Goal: Information Seeking & Learning: Learn about a topic

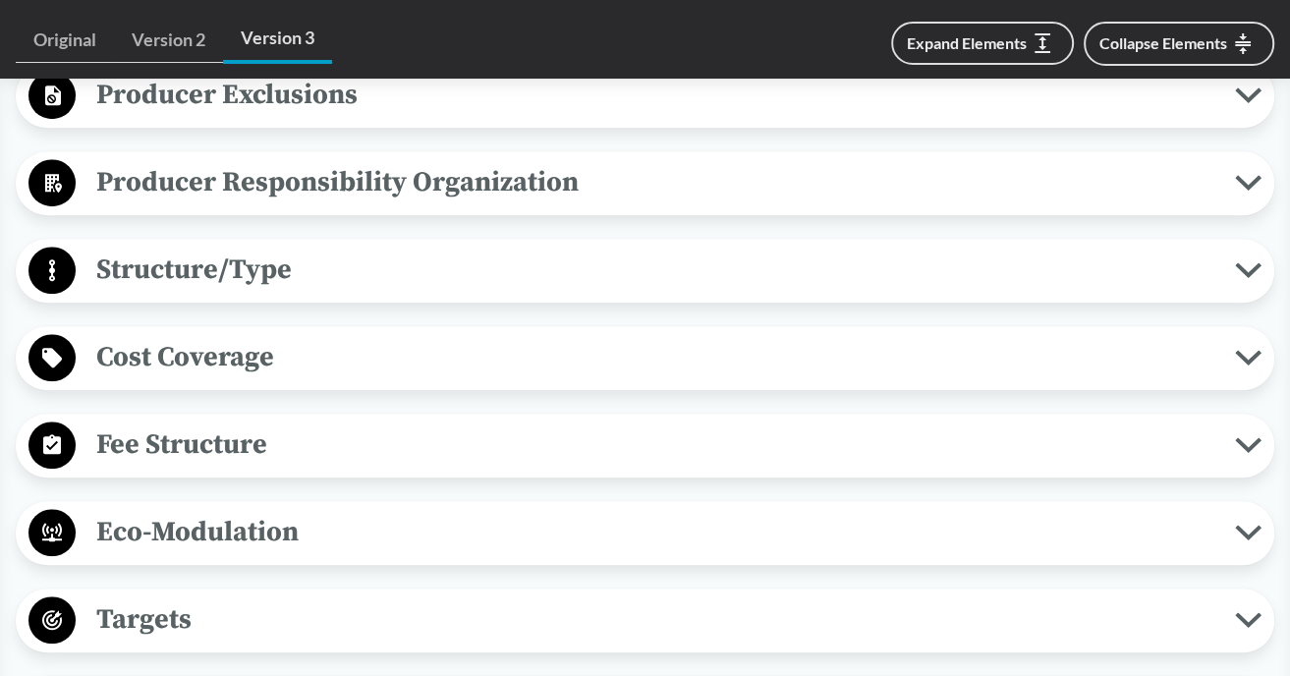
scroll to position [1099, 0]
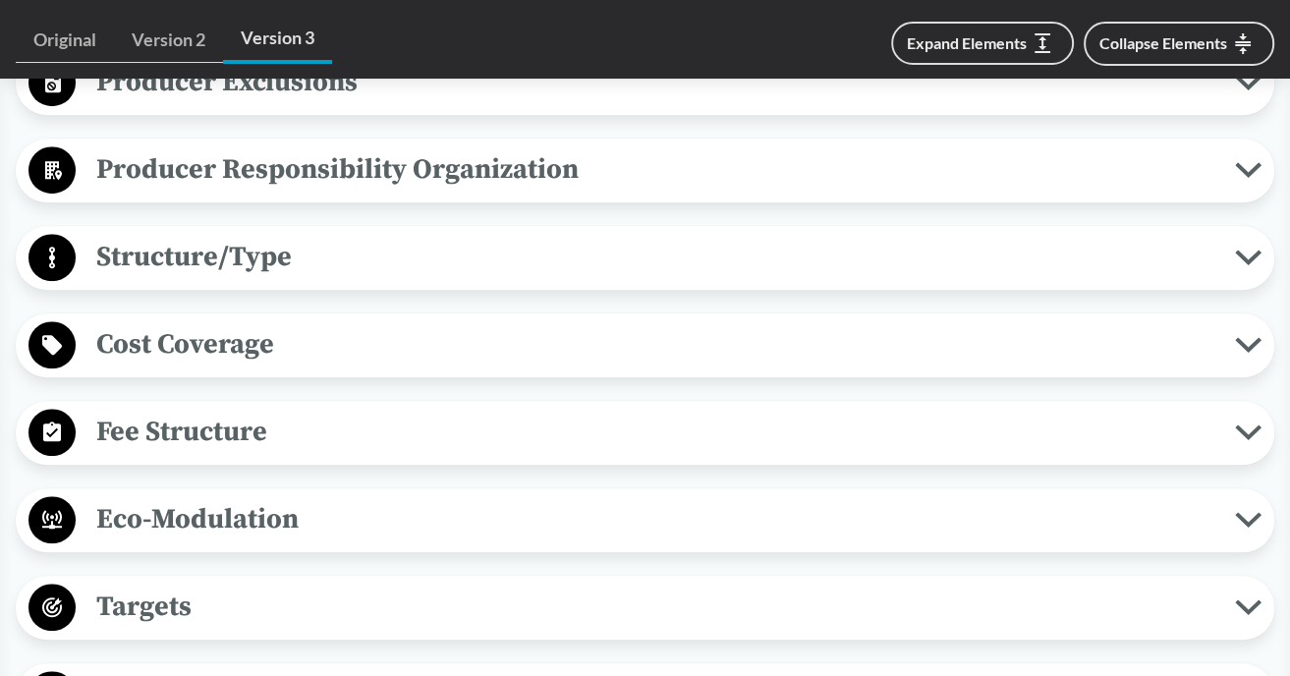
click at [1241, 437] on icon at bounding box center [1248, 432] width 21 height 10
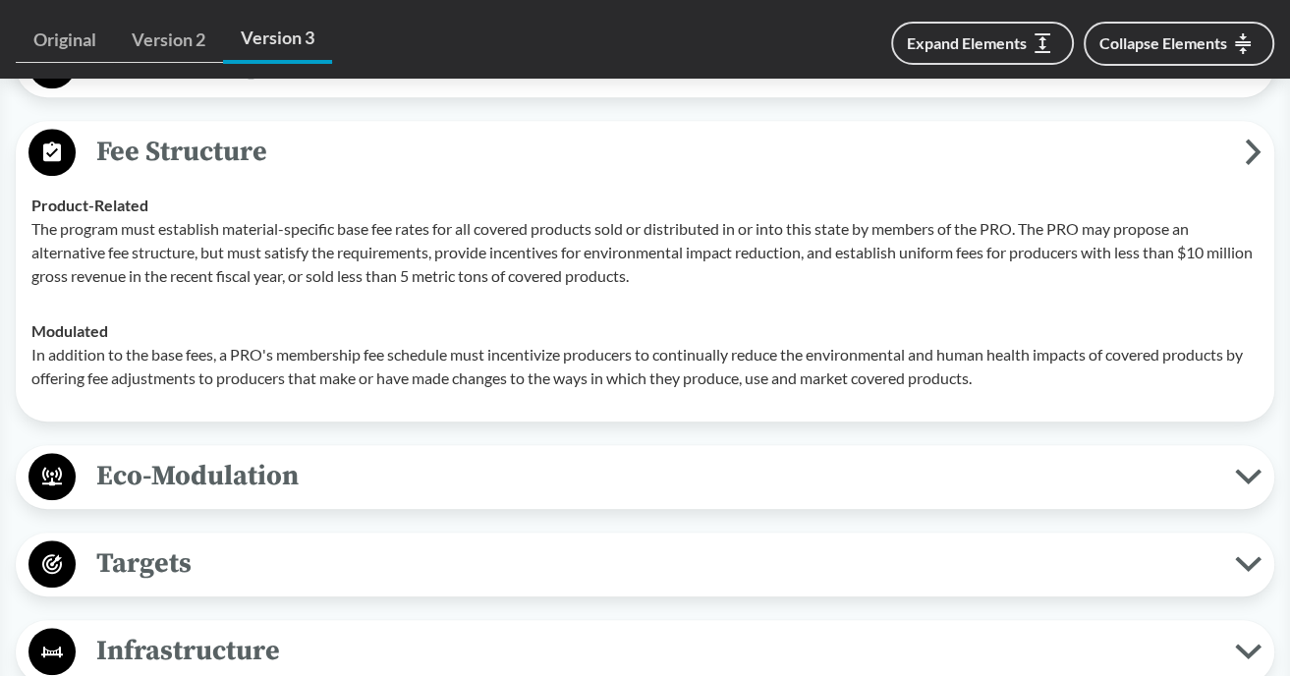
scroll to position [1136, 0]
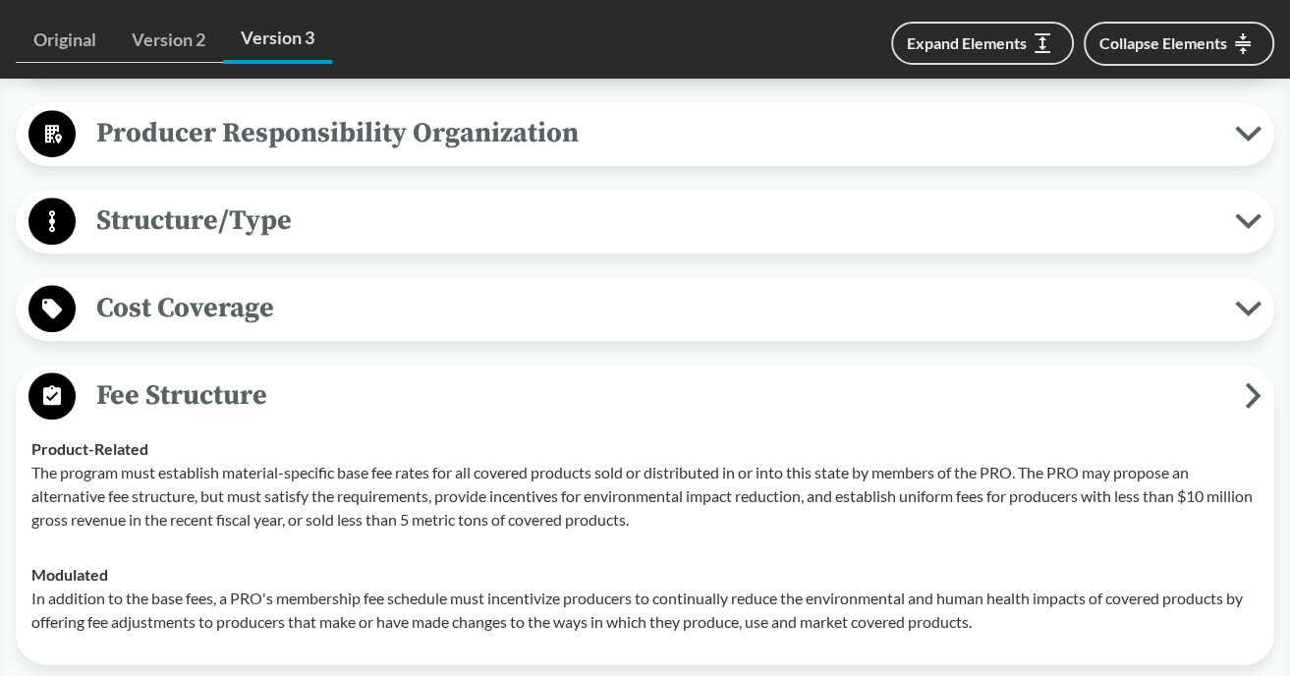
click at [1253, 313] on icon at bounding box center [1248, 309] width 21 height 10
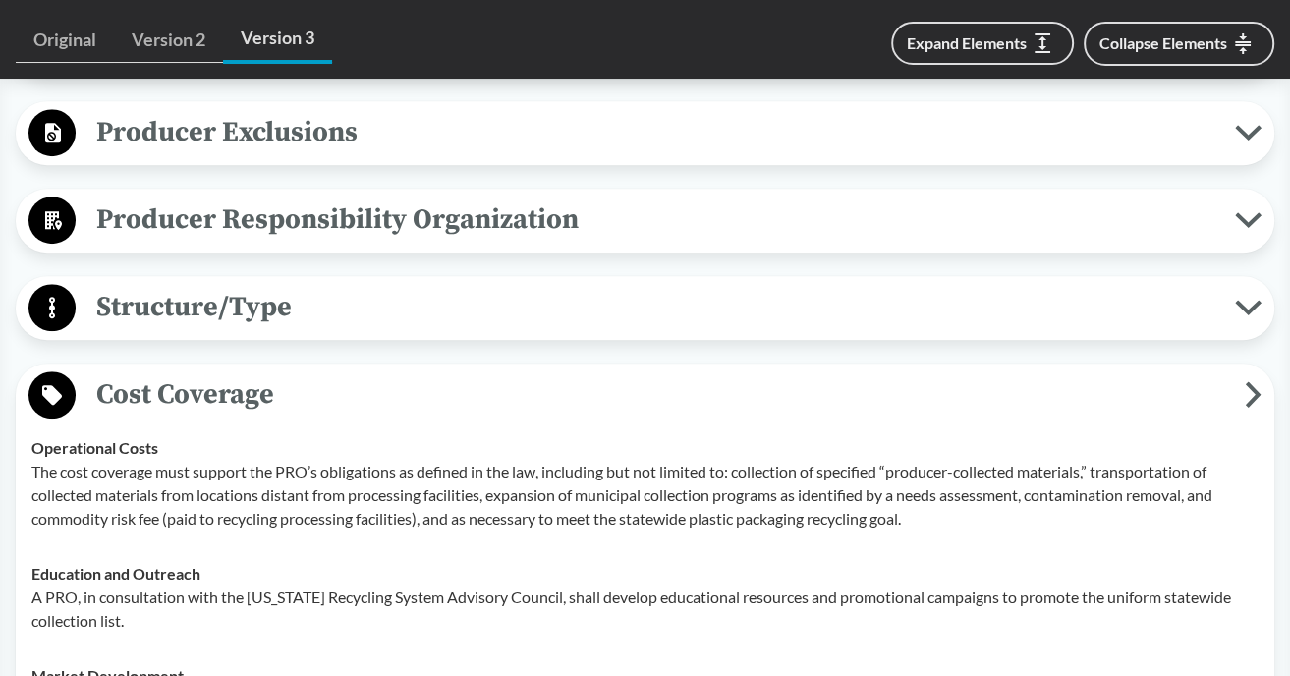
scroll to position [1045, 0]
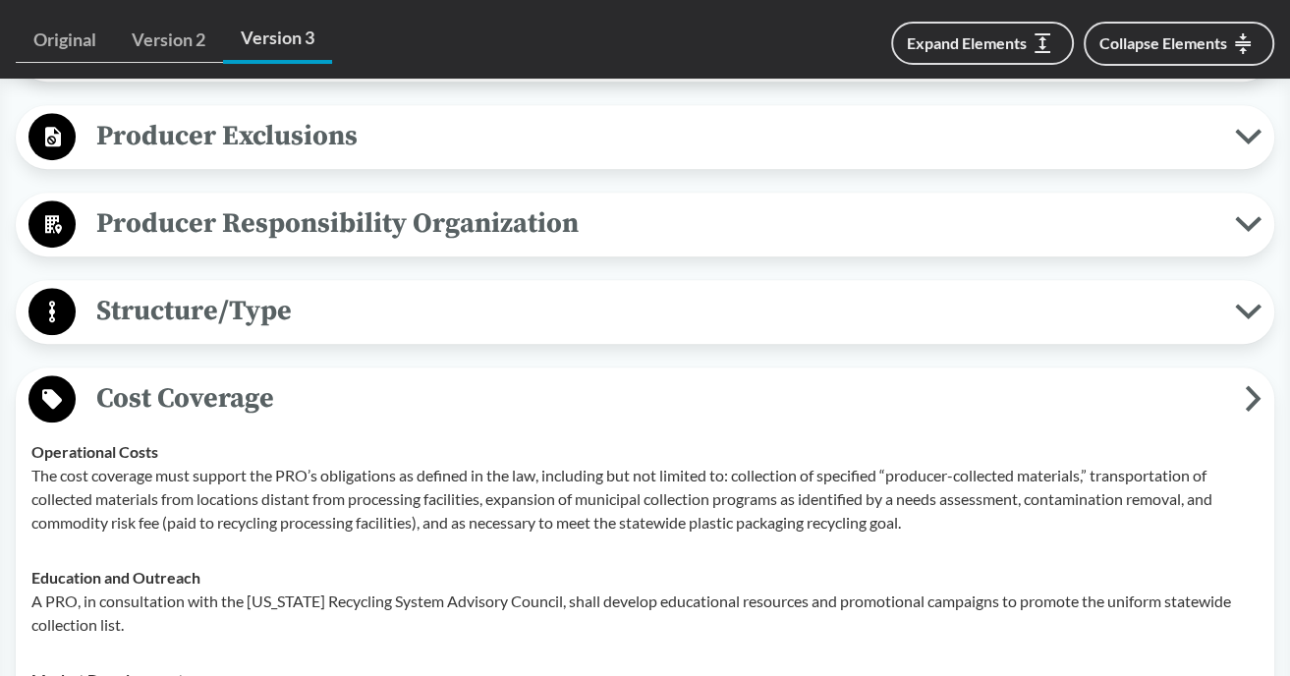
click at [1252, 316] on icon at bounding box center [1248, 311] width 21 height 10
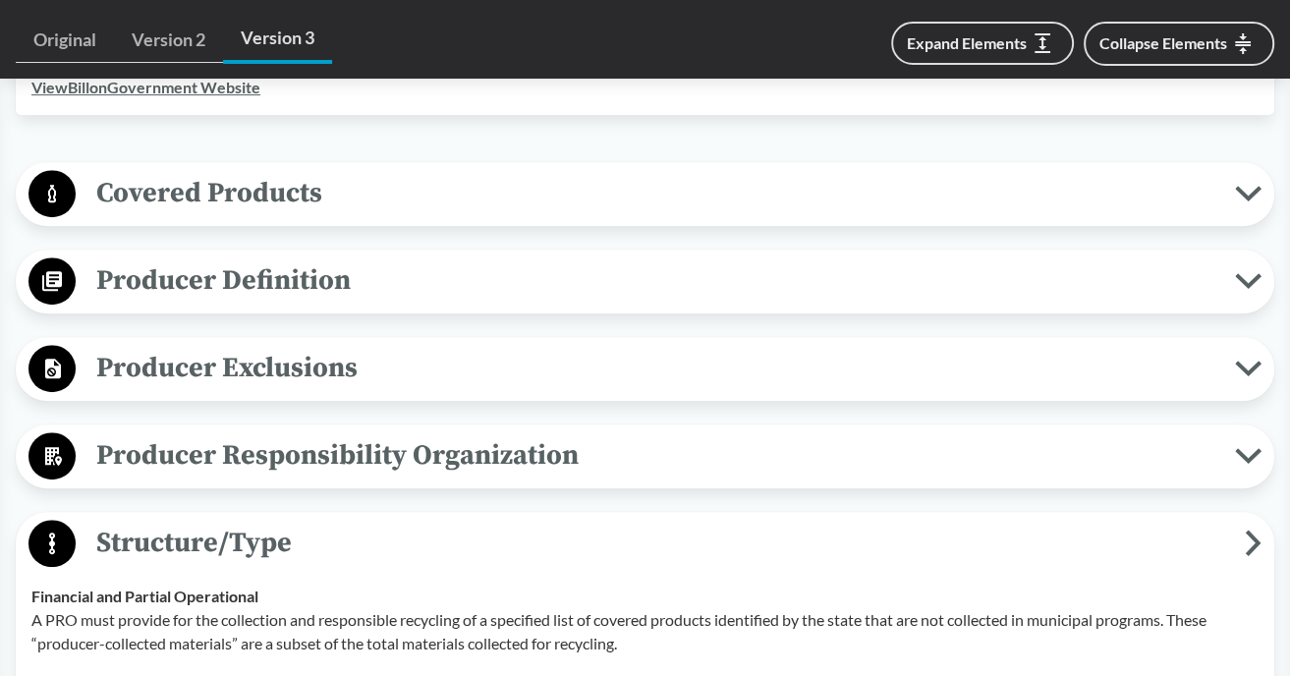
scroll to position [811, 0]
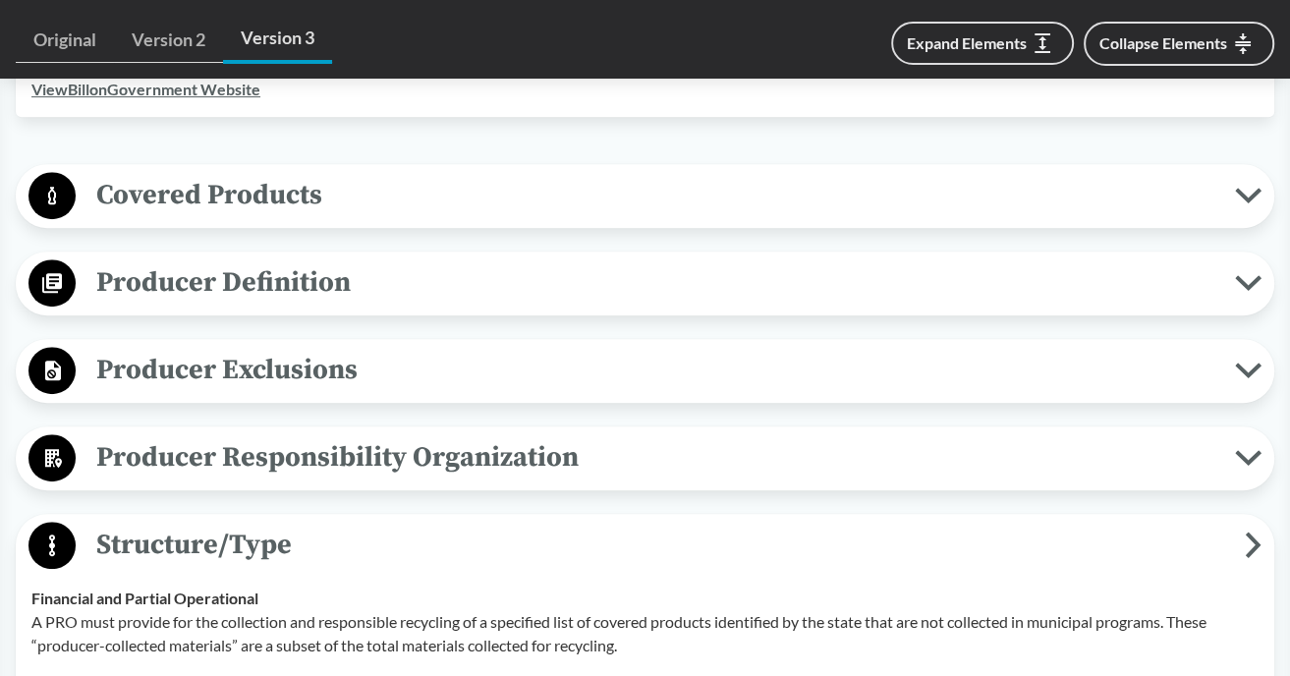
click at [1249, 293] on button "Producer Definition" at bounding box center [645, 283] width 1245 height 50
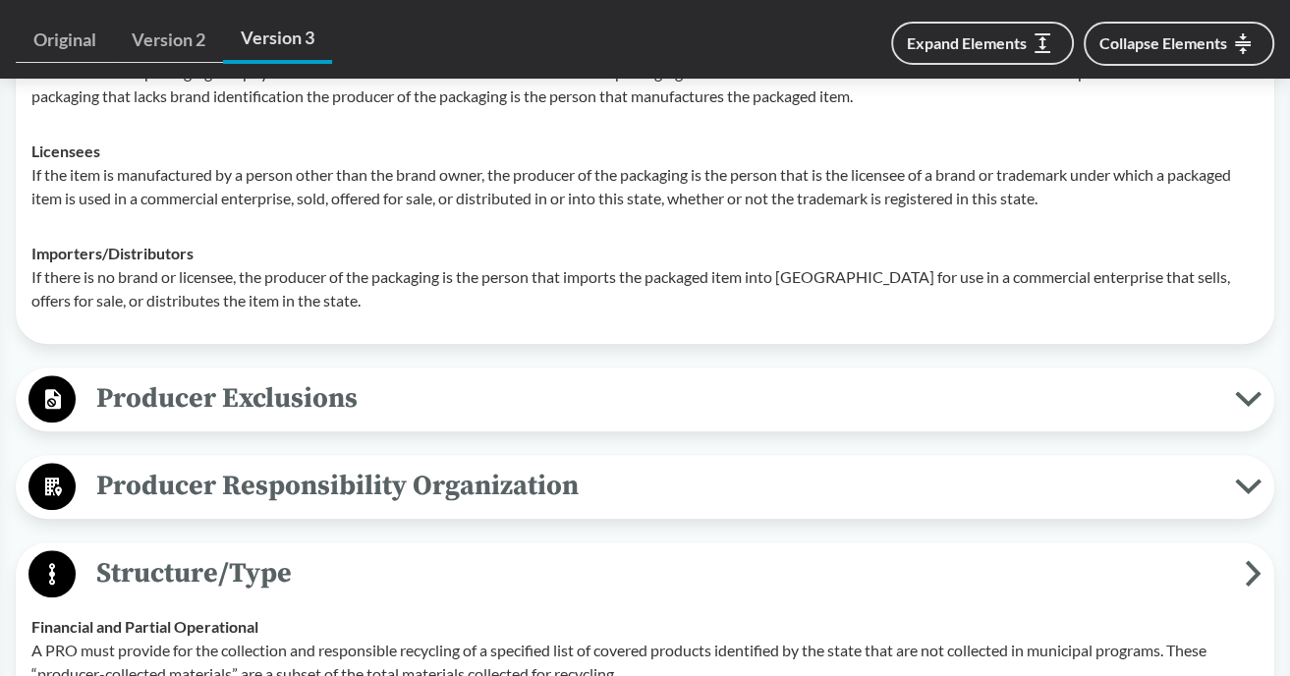
scroll to position [1099, 0]
click at [1225, 419] on span "Producer Exclusions" at bounding box center [655, 397] width 1159 height 44
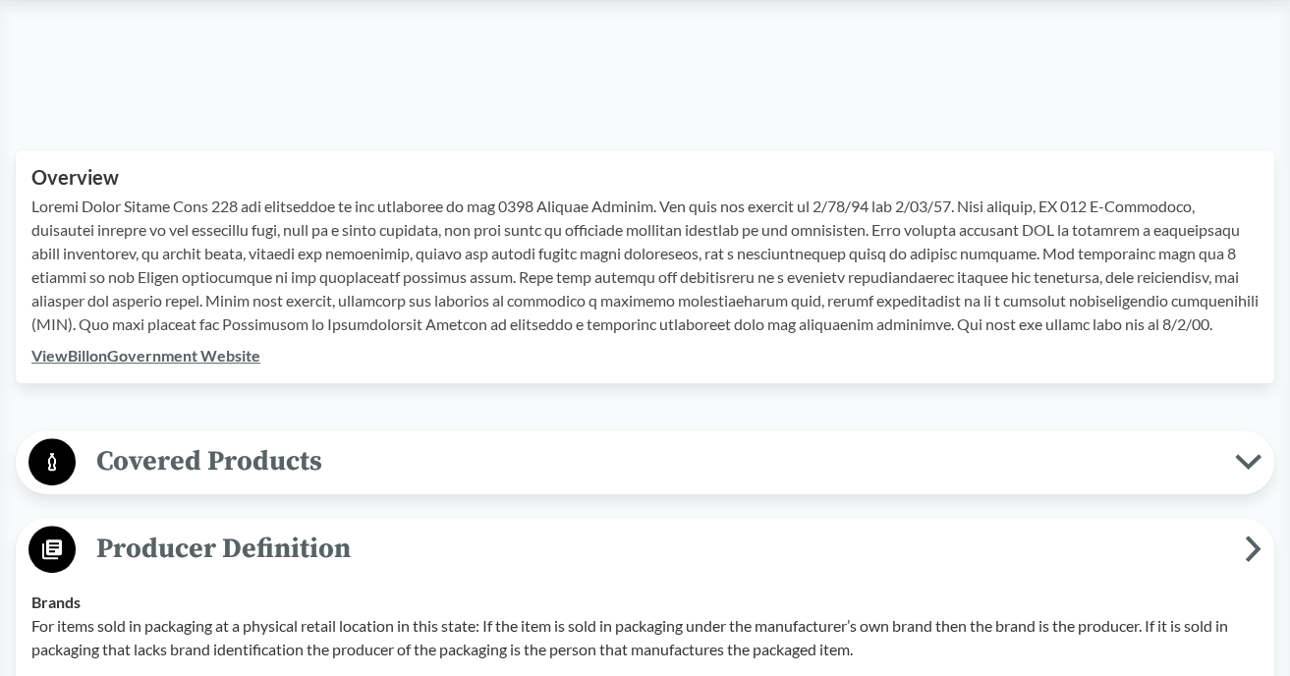
scroll to position [538, 0]
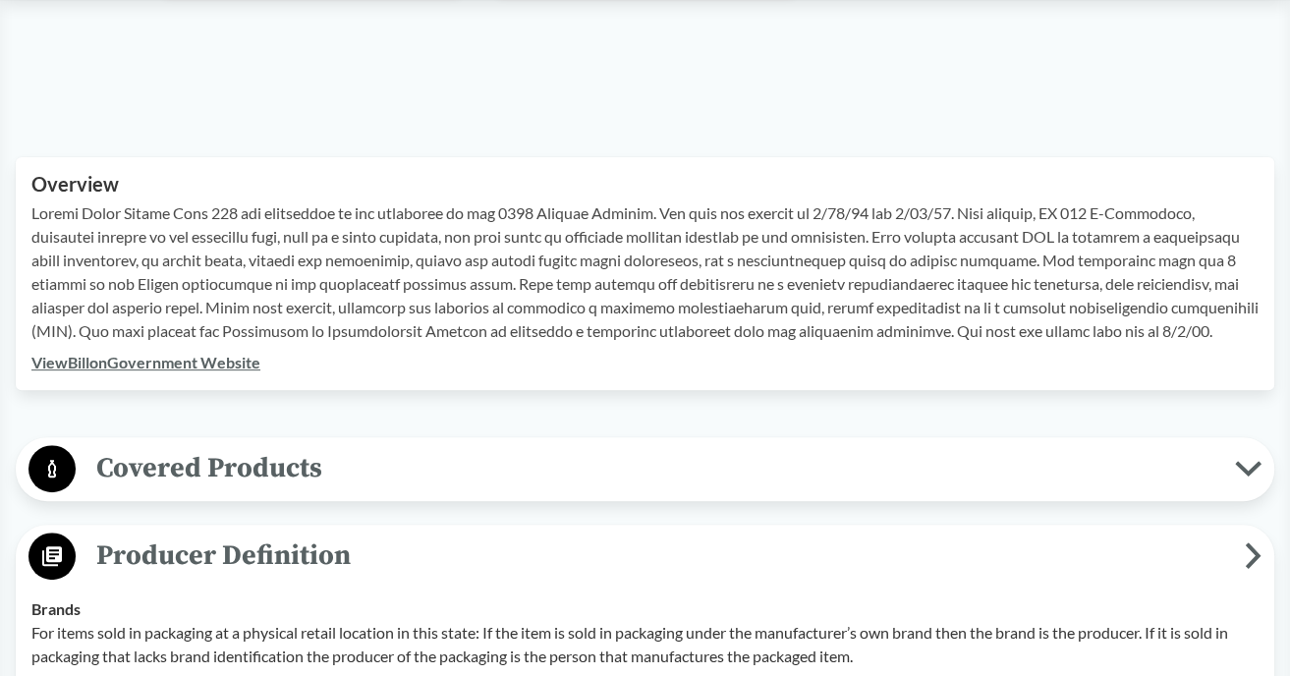
click at [1252, 473] on icon at bounding box center [1248, 469] width 21 height 10
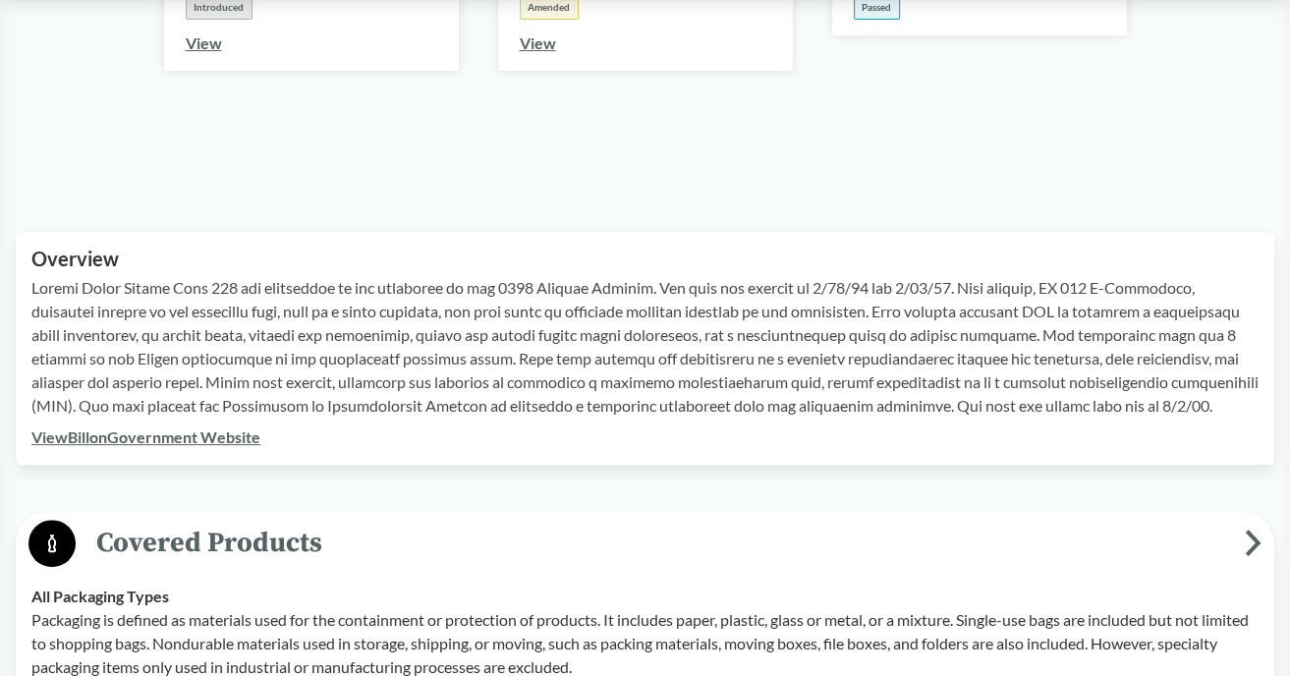
scroll to position [487, 0]
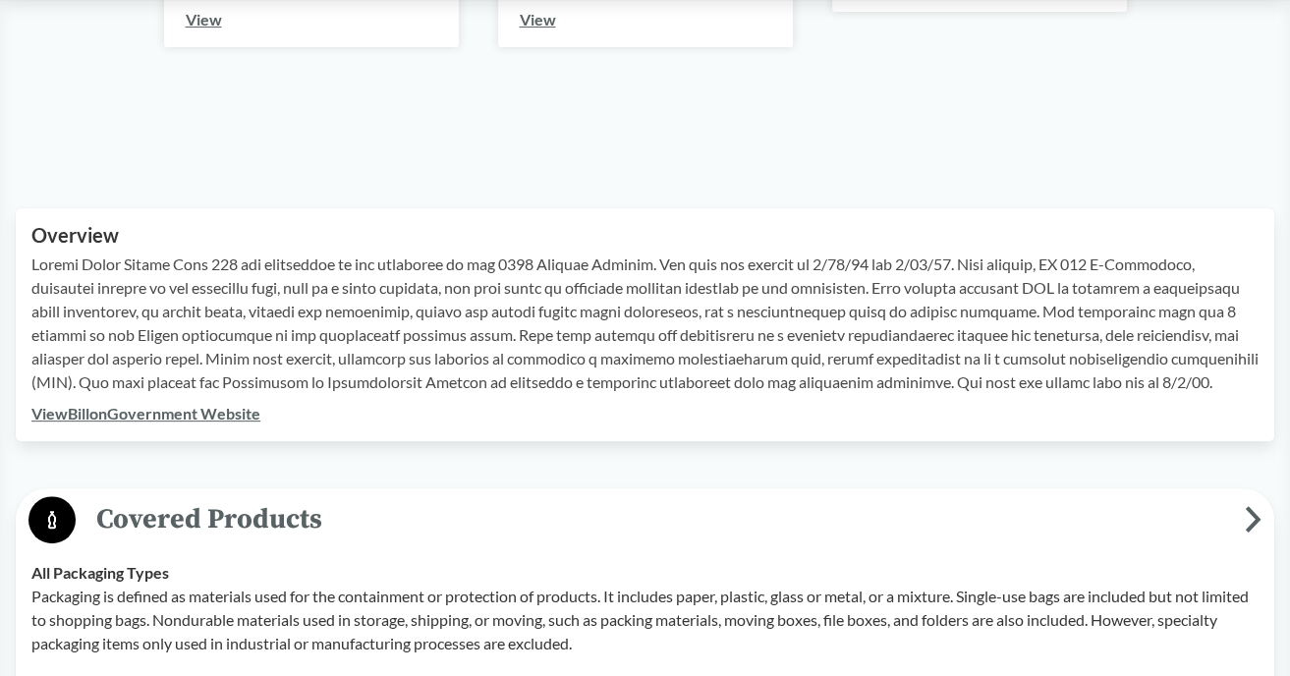
click at [188, 422] on link "View Bill on Government Website" at bounding box center [145, 413] width 229 height 19
click at [122, 422] on link "View Bill on Government Website" at bounding box center [145, 413] width 229 height 19
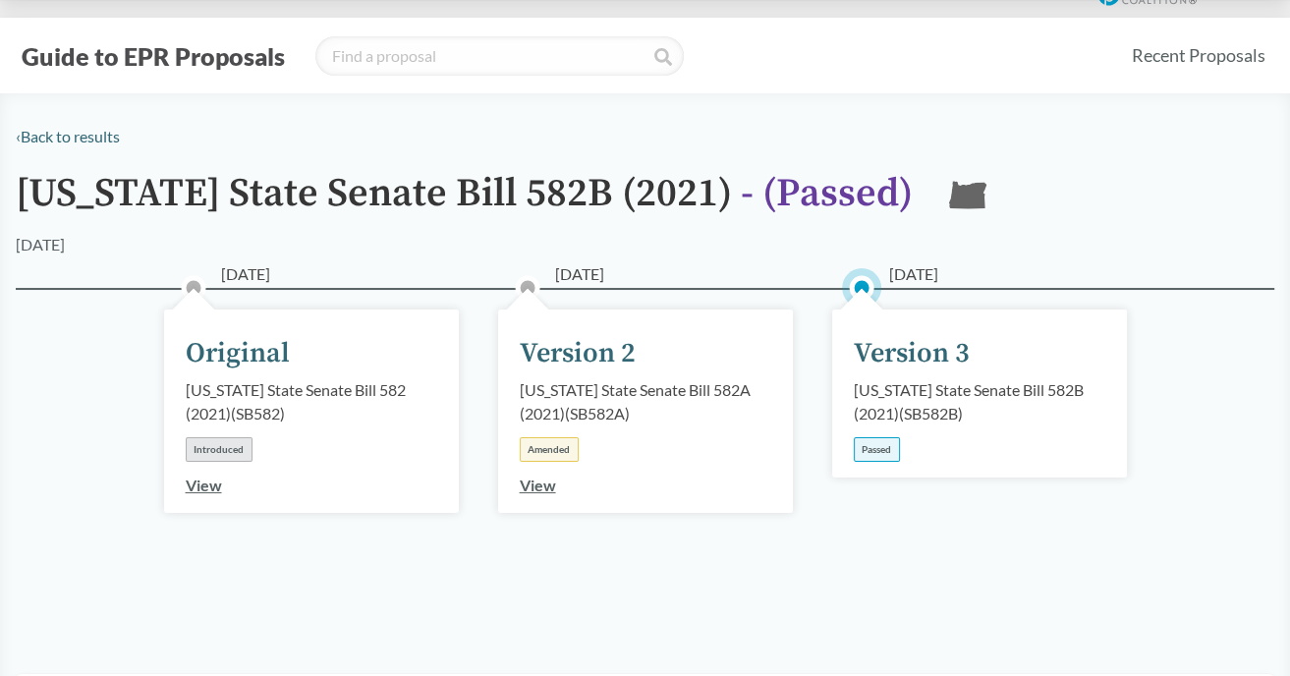
scroll to position [0, 0]
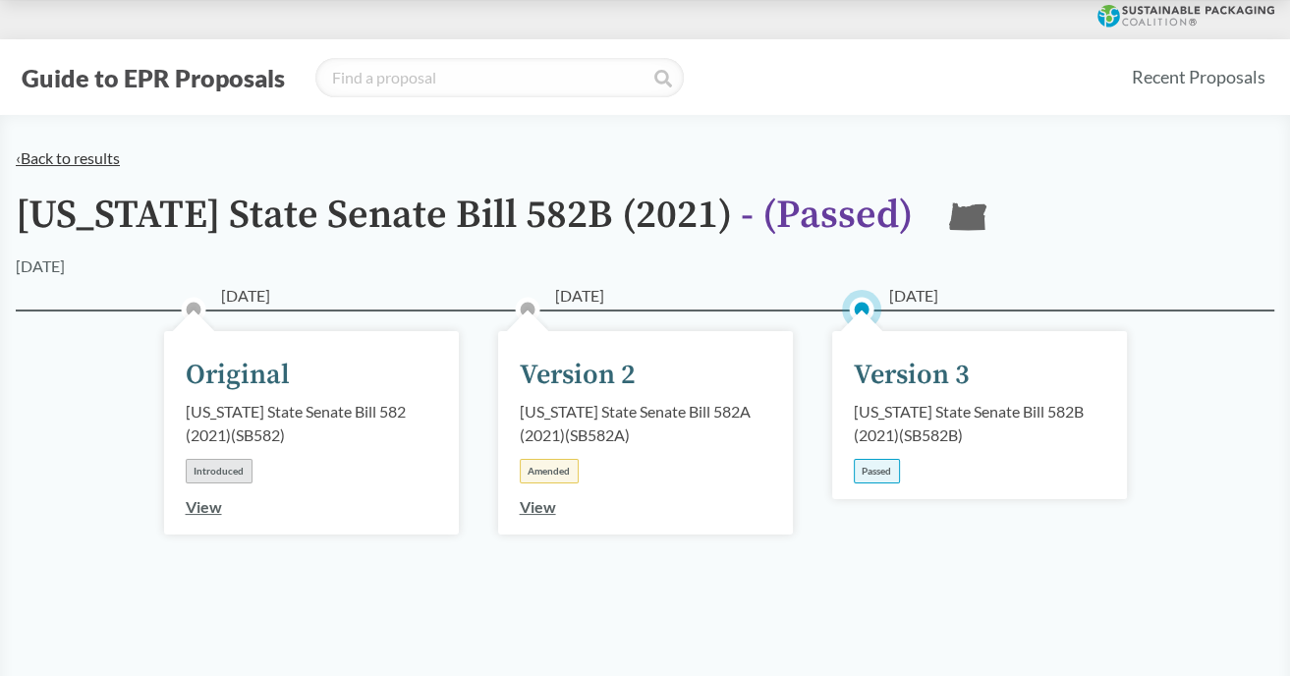
click at [26, 161] on link "‹ Back to results" at bounding box center [68, 157] width 104 height 19
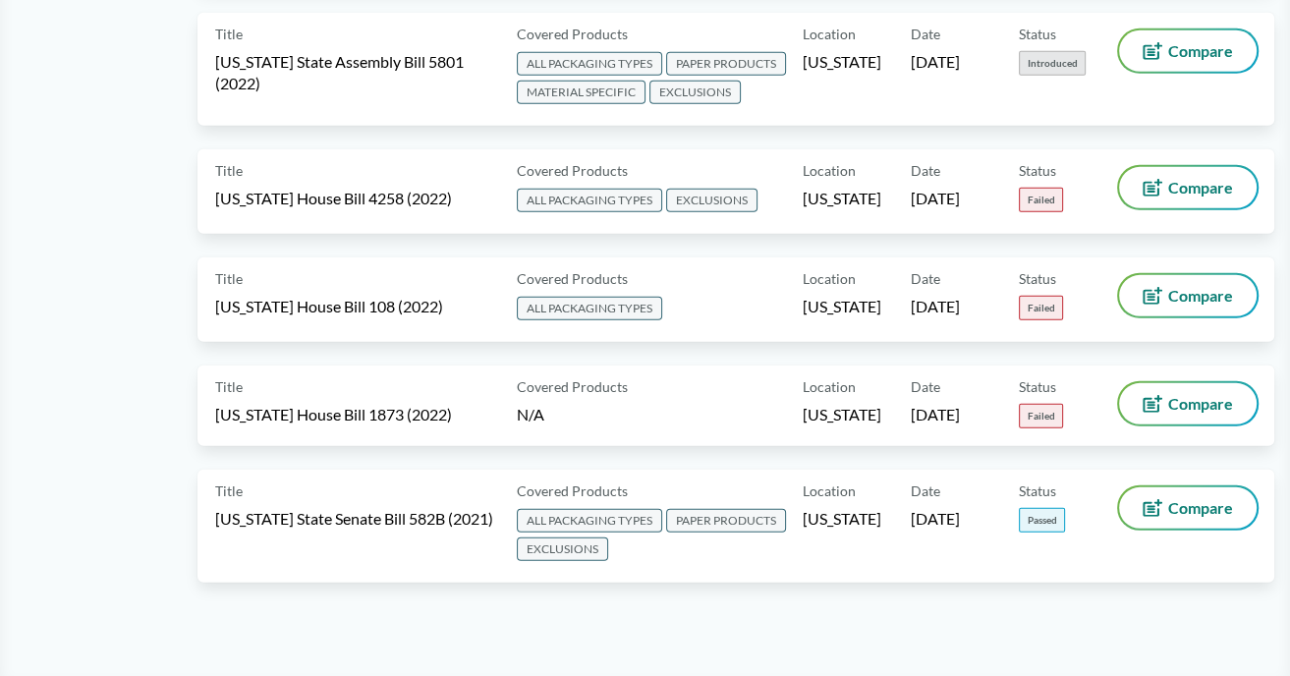
scroll to position [11439, 0]
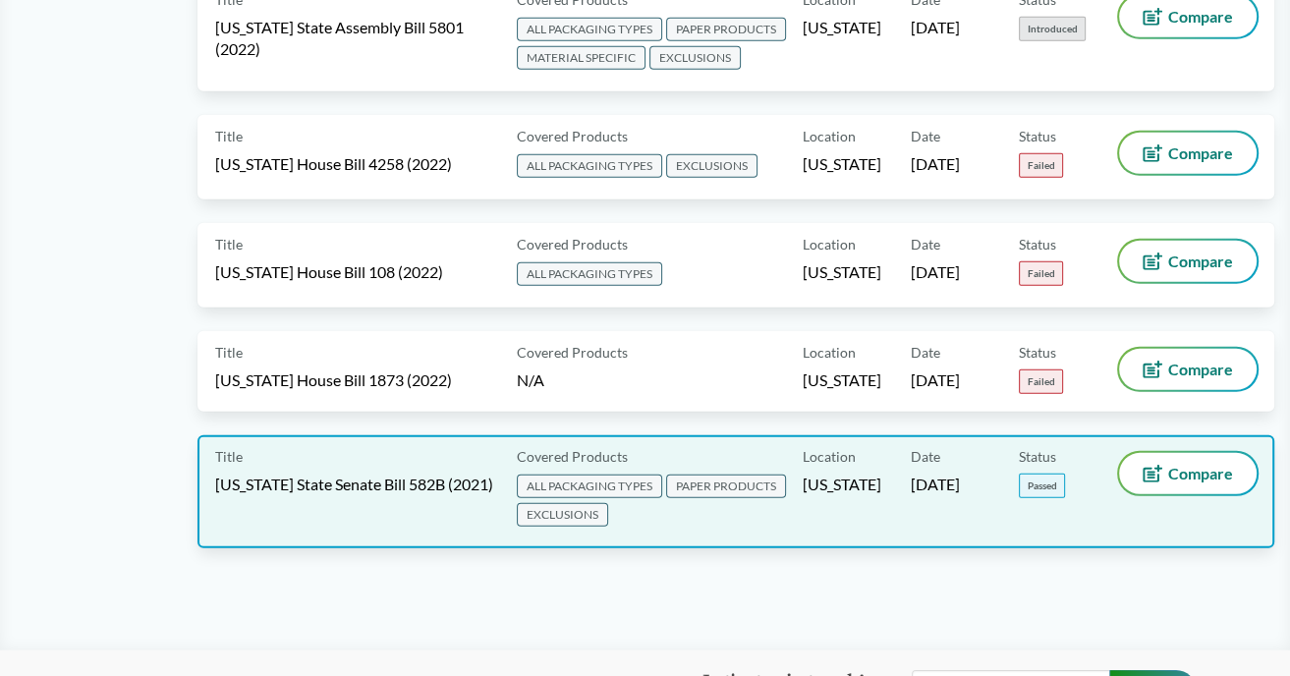
click at [308, 473] on span "[US_STATE] State Senate Bill 582B (2021)" at bounding box center [354, 484] width 278 height 22
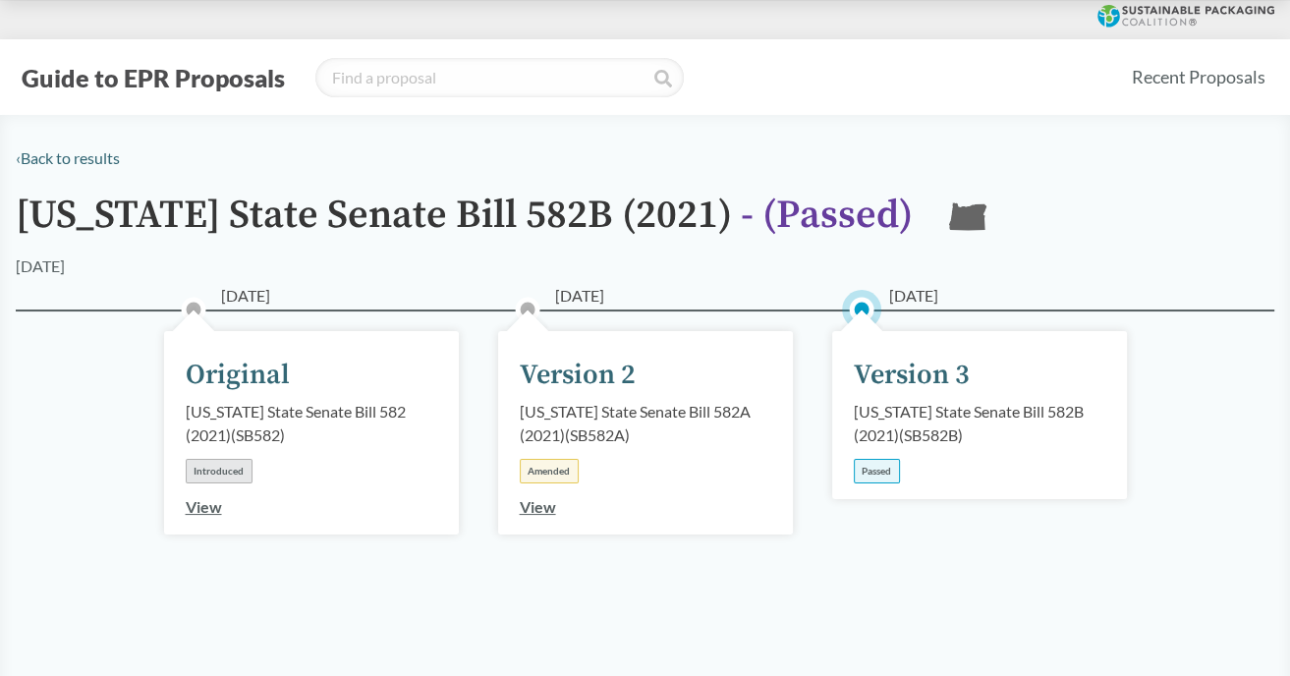
click at [876, 469] on div "Passed" at bounding box center [877, 471] width 46 height 25
click at [545, 510] on link "View" at bounding box center [538, 506] width 36 height 19
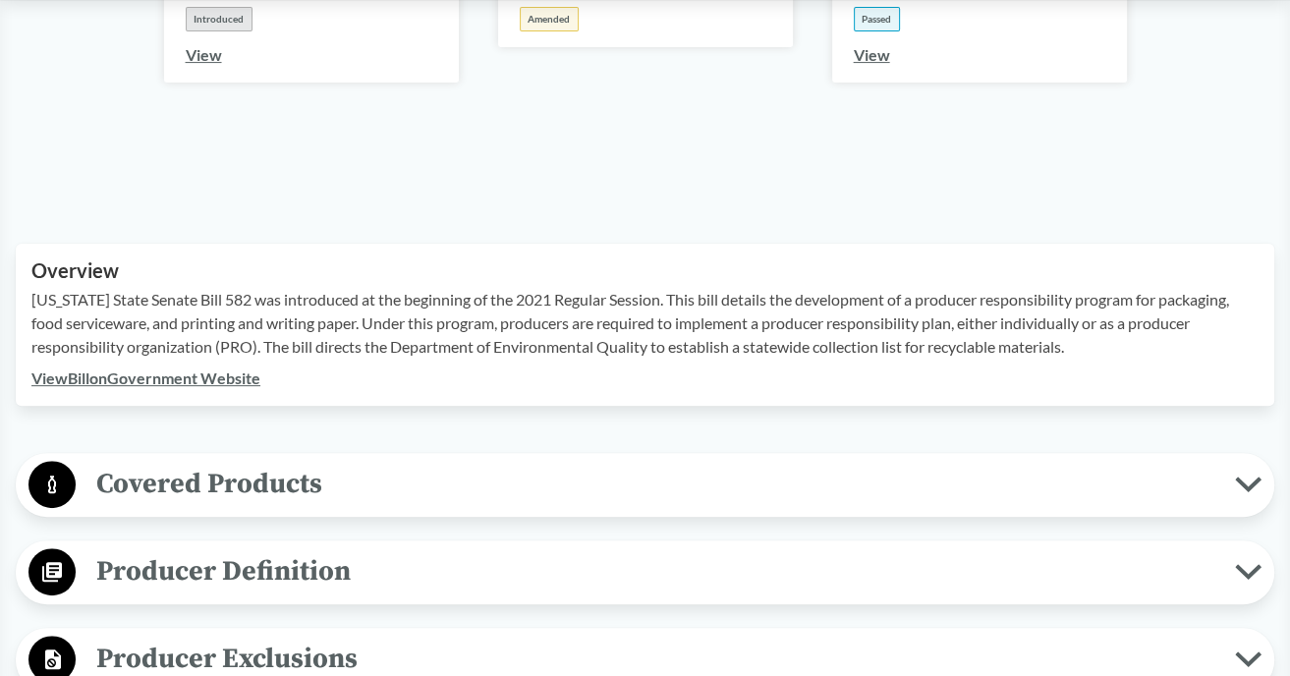
scroll to position [489, 0]
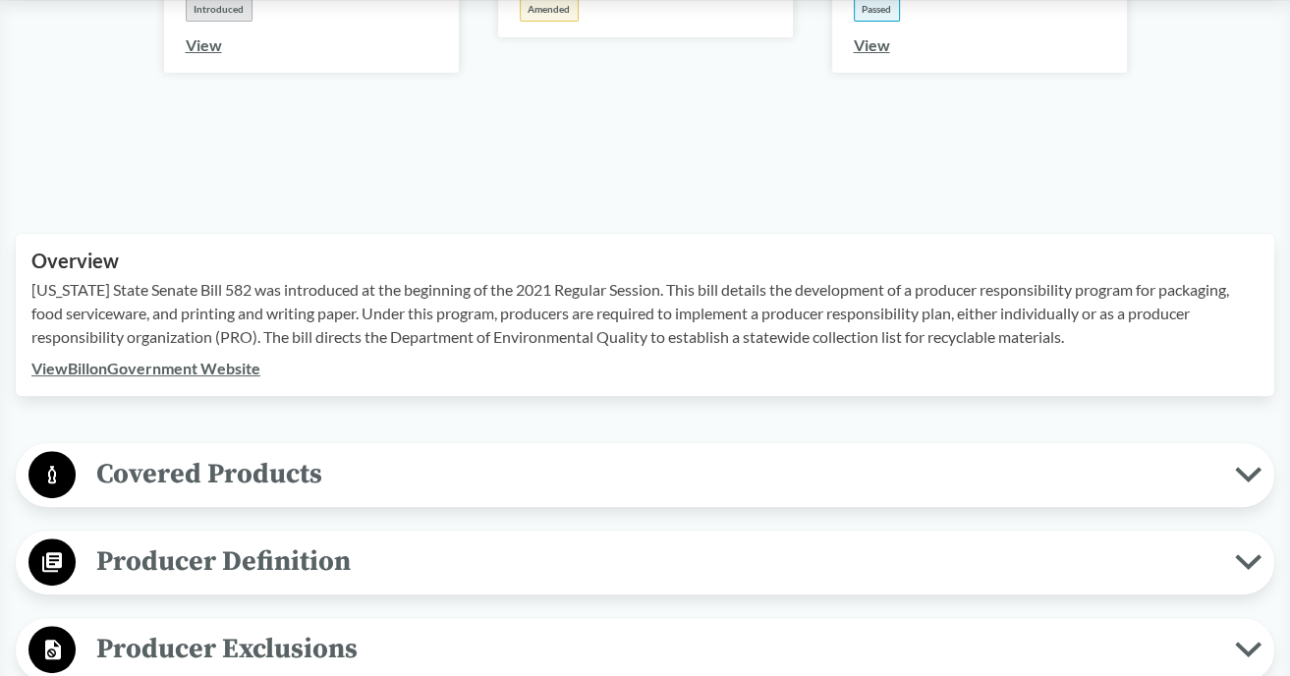
click at [242, 452] on span "Covered Products" at bounding box center [655, 474] width 1159 height 44
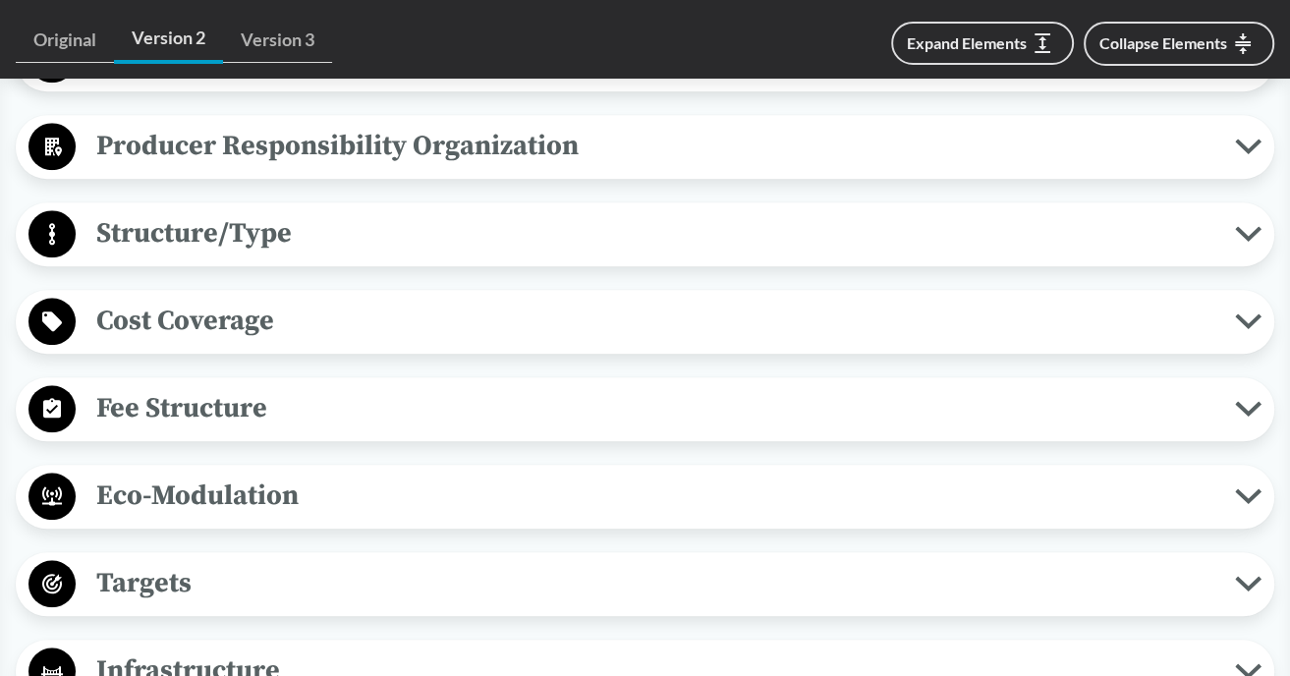
scroll to position [1650, 0]
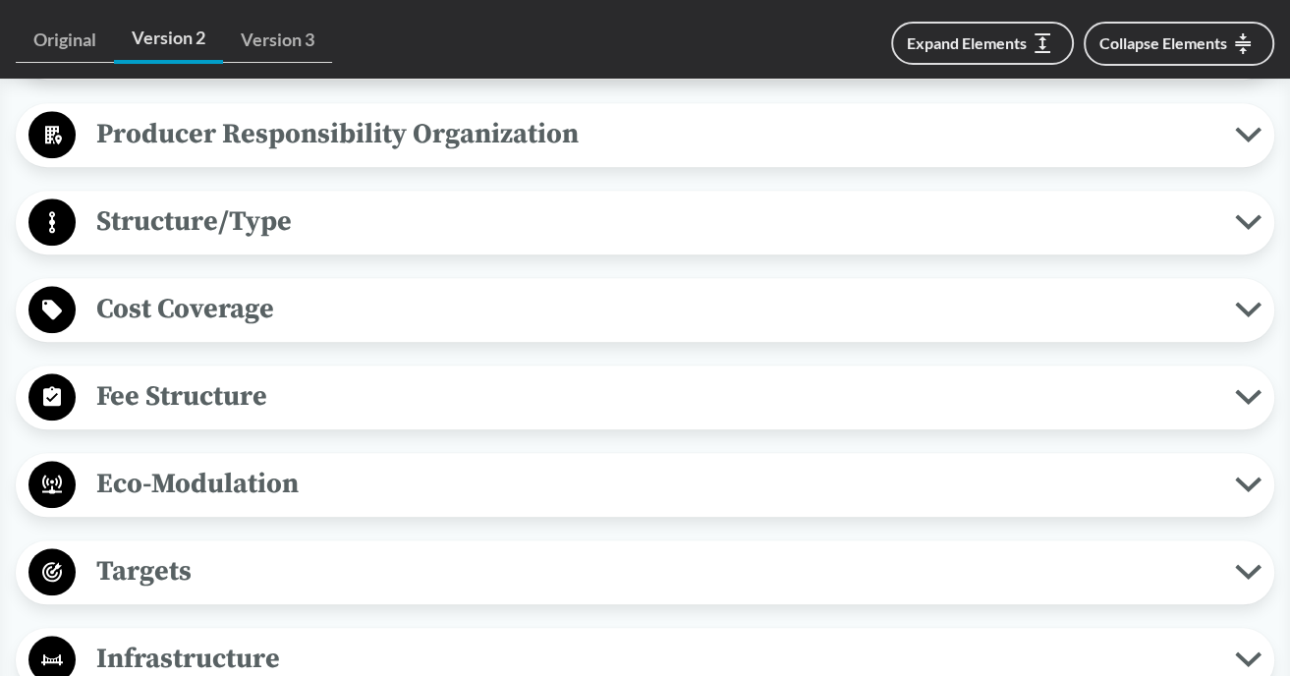
click at [236, 199] on span "Structure/Type" at bounding box center [655, 221] width 1159 height 44
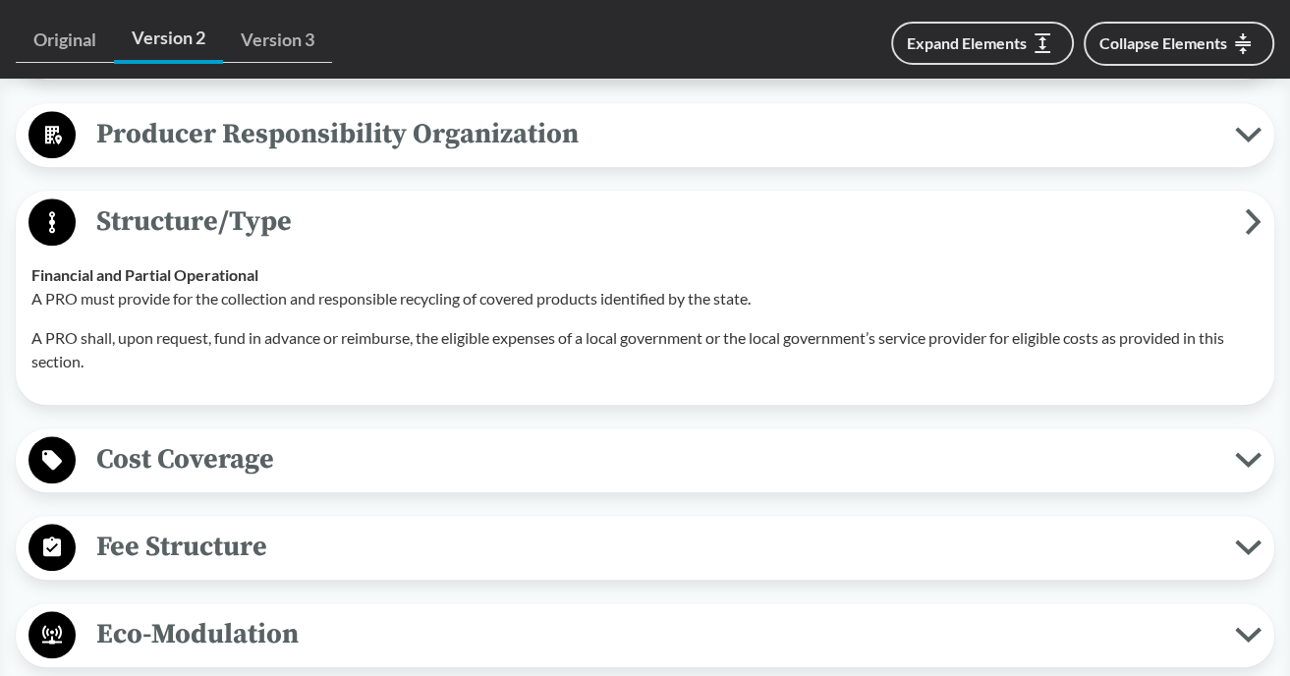
click at [200, 439] on span "Cost Coverage" at bounding box center [655, 459] width 1159 height 44
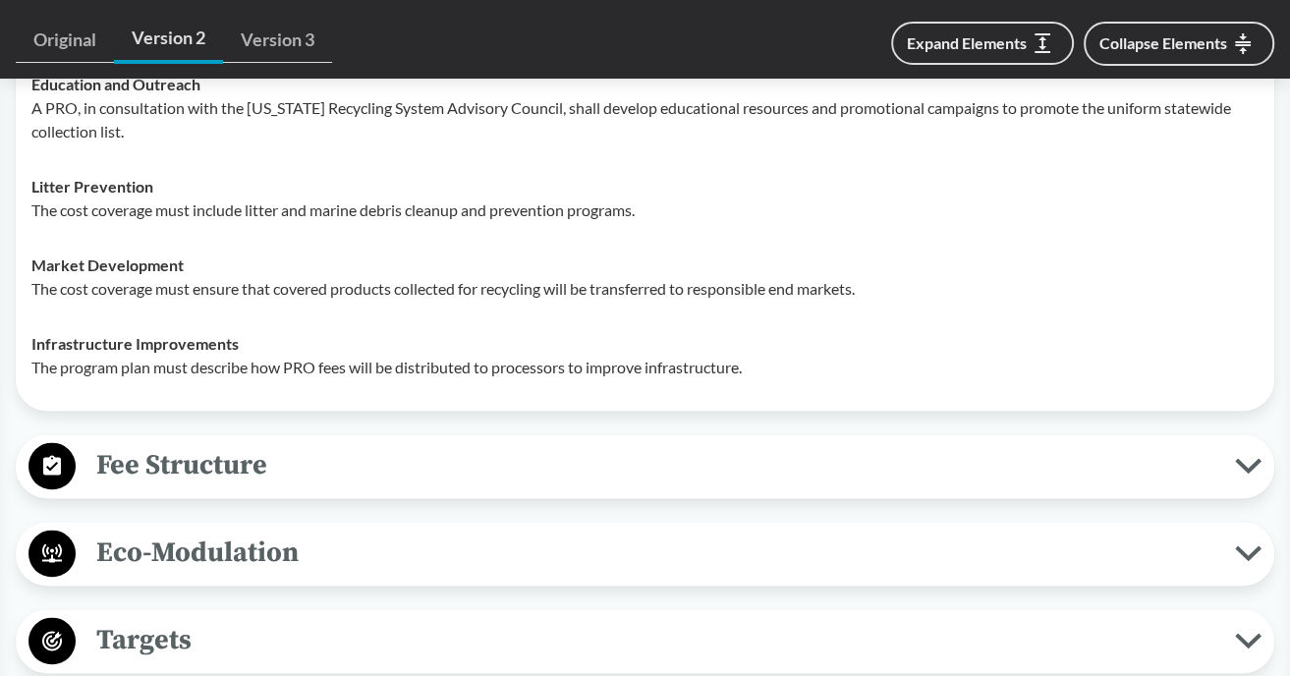
scroll to position [2236, 0]
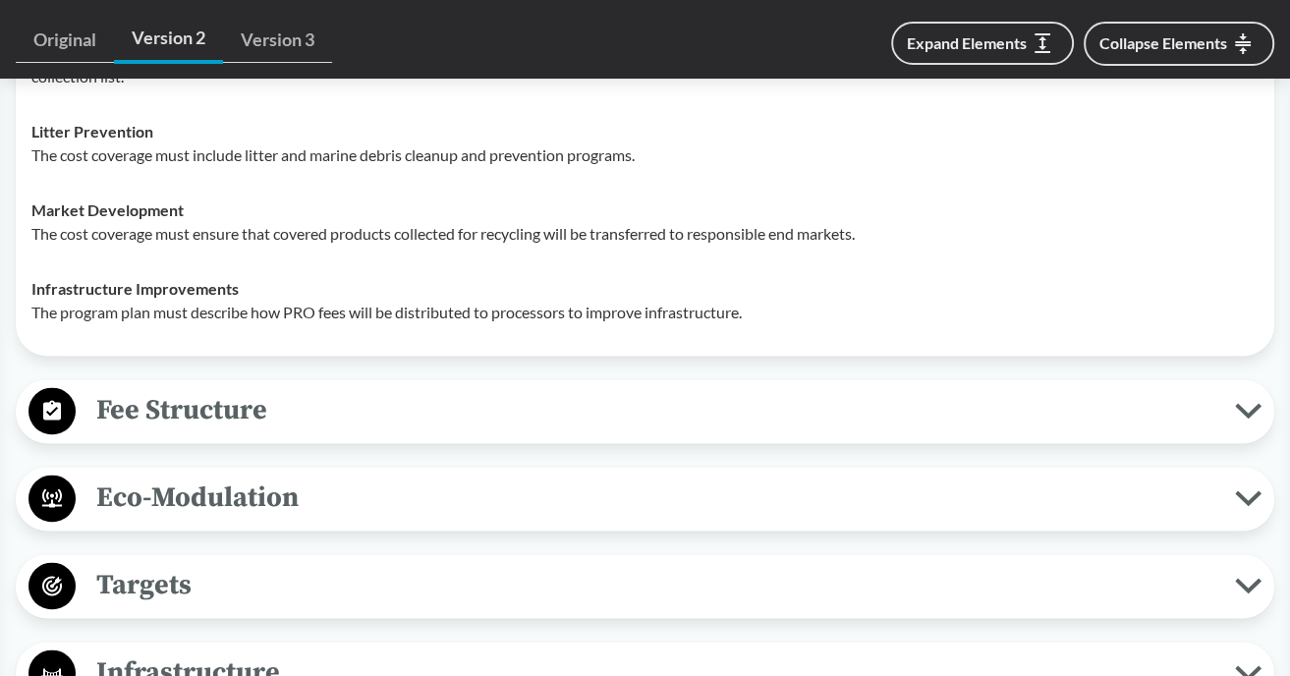
click at [184, 388] on span "Fee Structure" at bounding box center [655, 410] width 1159 height 44
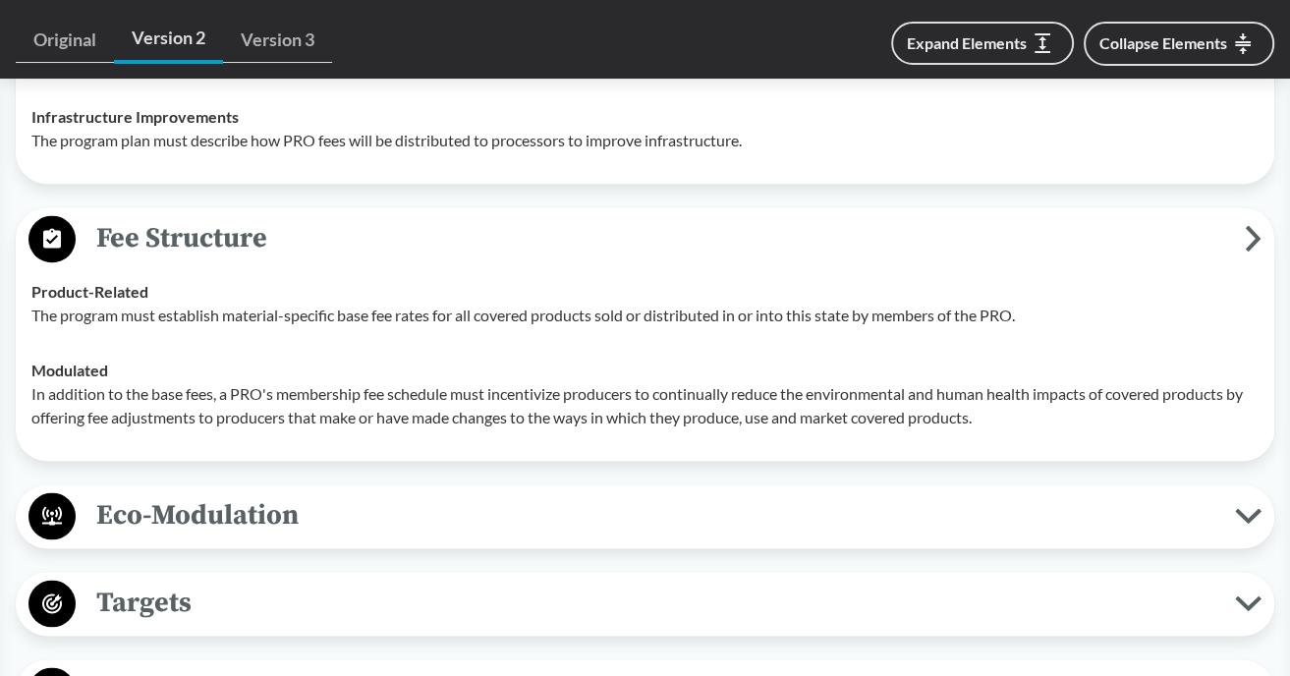
scroll to position [2422, 0]
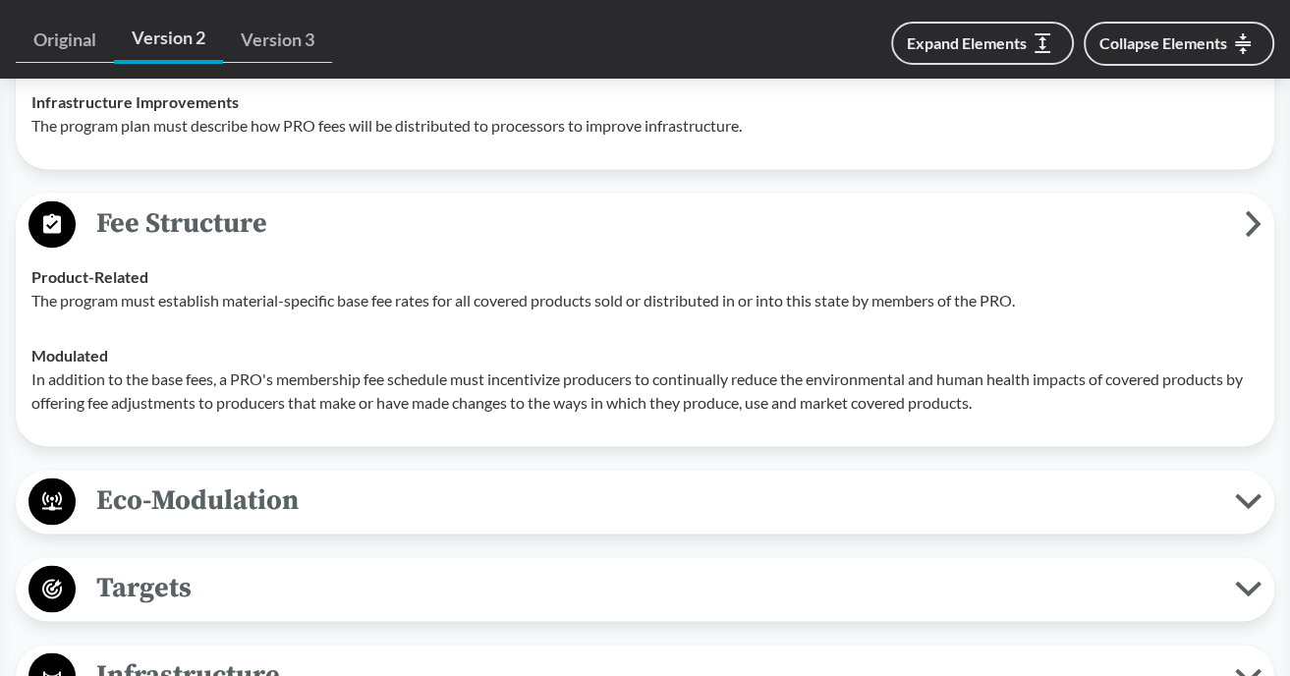
click at [191, 478] on span "Eco-Modulation" at bounding box center [655, 500] width 1159 height 44
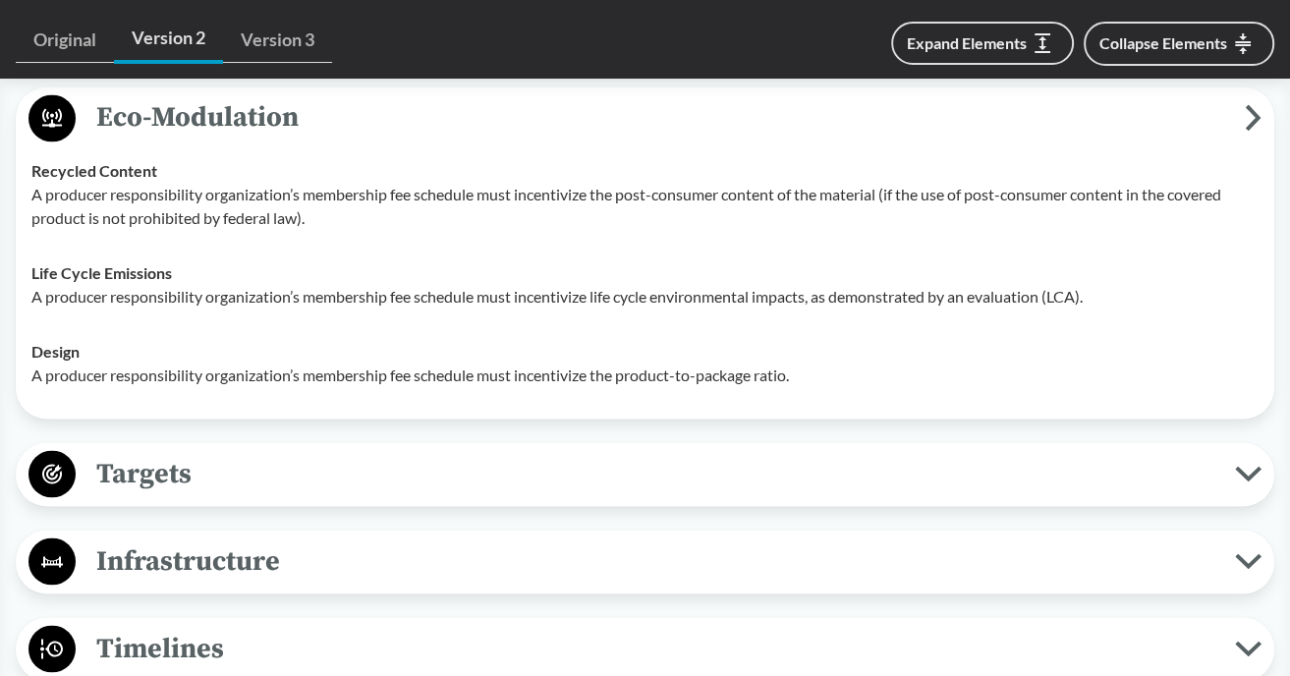
scroll to position [2806, 0]
click at [166, 451] on span "Targets" at bounding box center [655, 473] width 1159 height 44
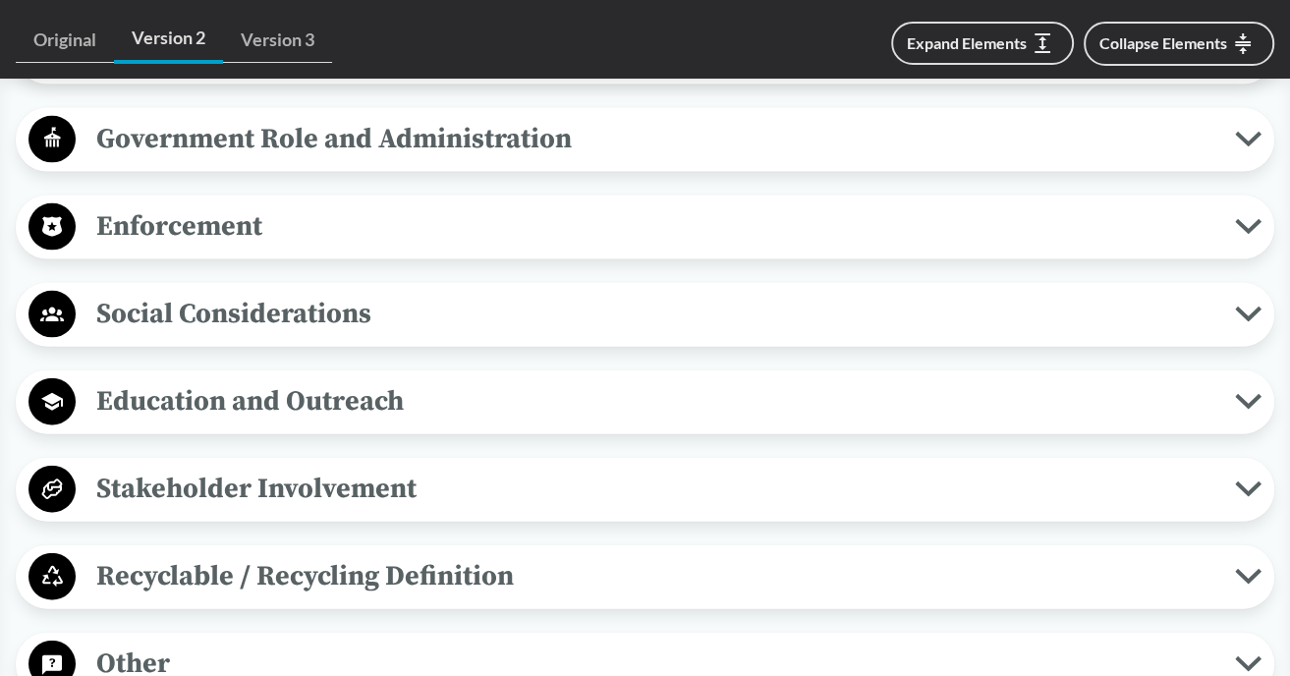
scroll to position [3720, 0]
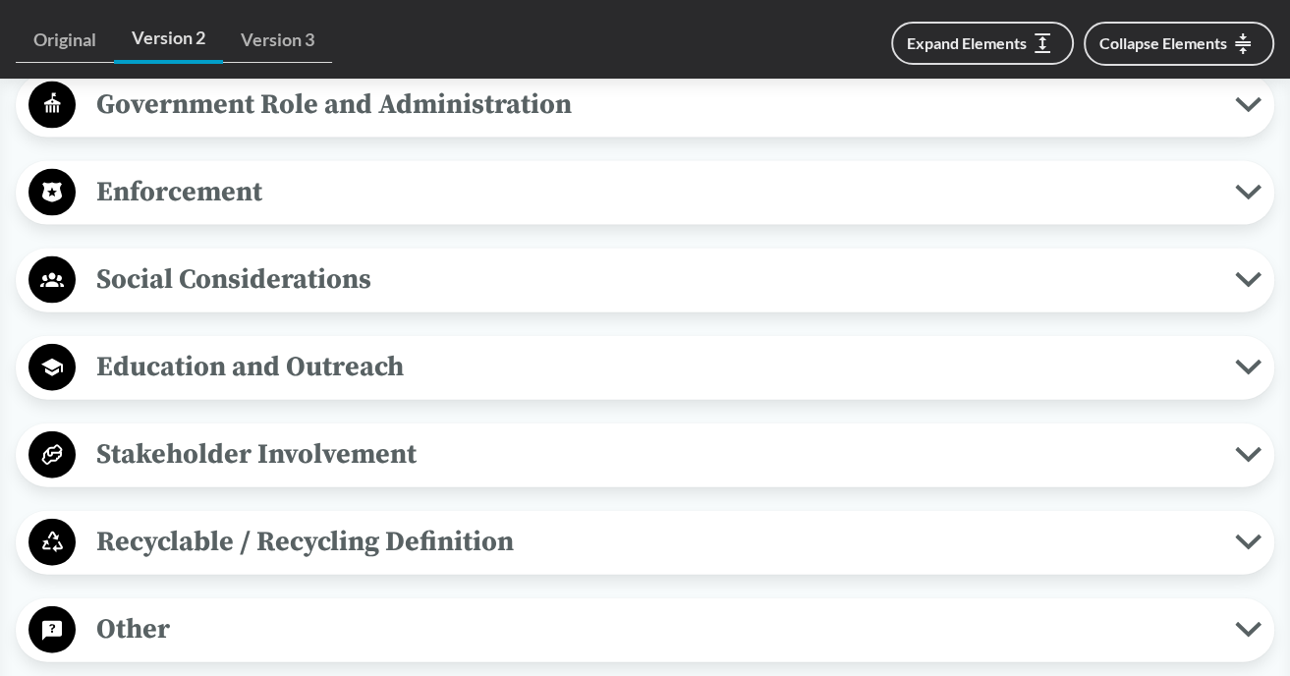
click at [166, 432] on span "Stakeholder Involvement" at bounding box center [655, 454] width 1159 height 44
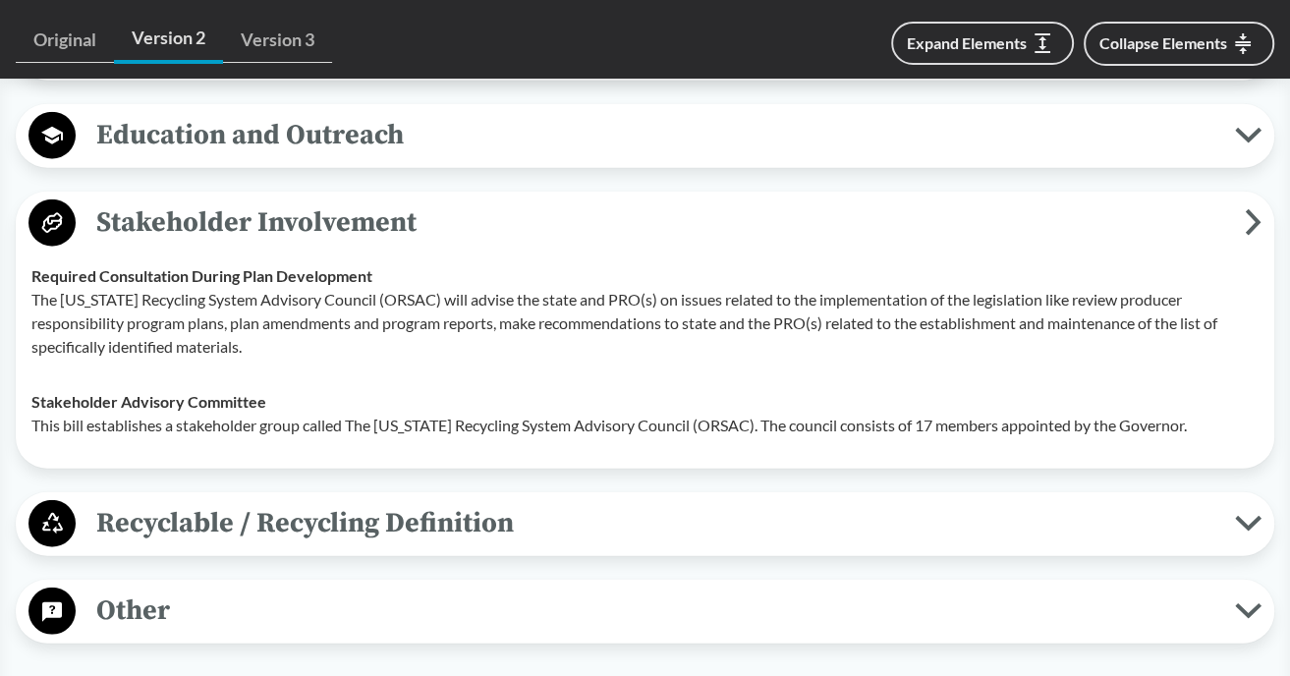
scroll to position [3953, 0]
click at [147, 500] on span "Recyclable / Recycling Definition" at bounding box center [655, 522] width 1159 height 44
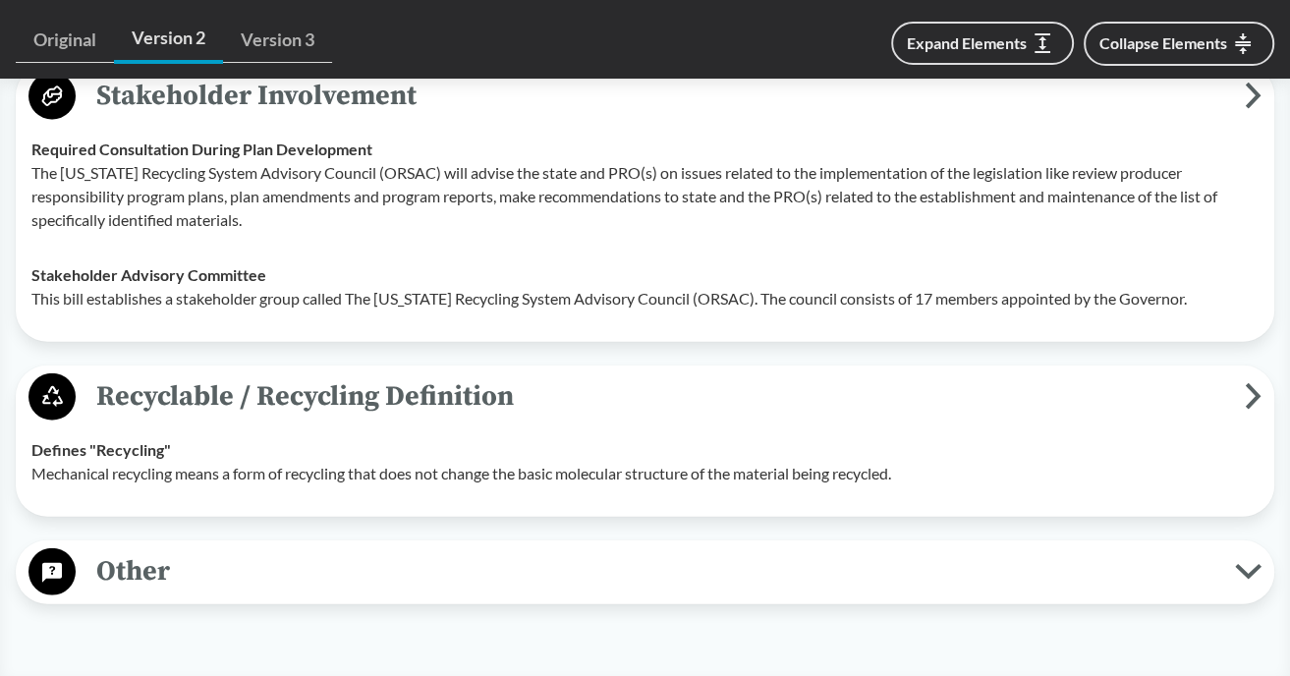
scroll to position [4137, 0]
